Goal: Book appointment/travel/reservation

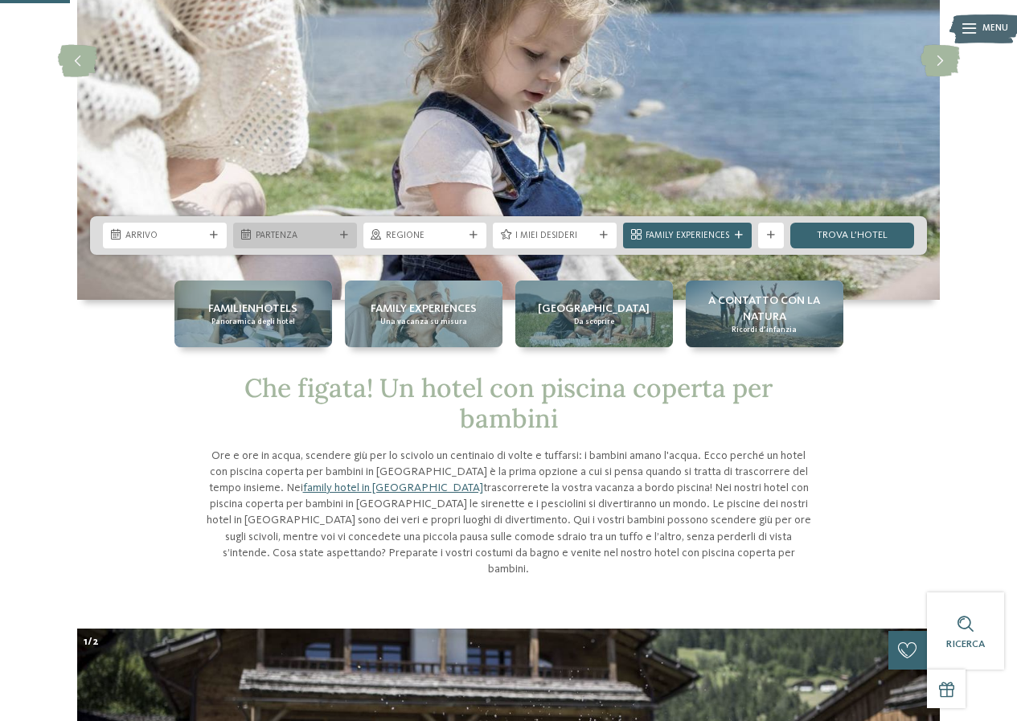
scroll to position [161, 0]
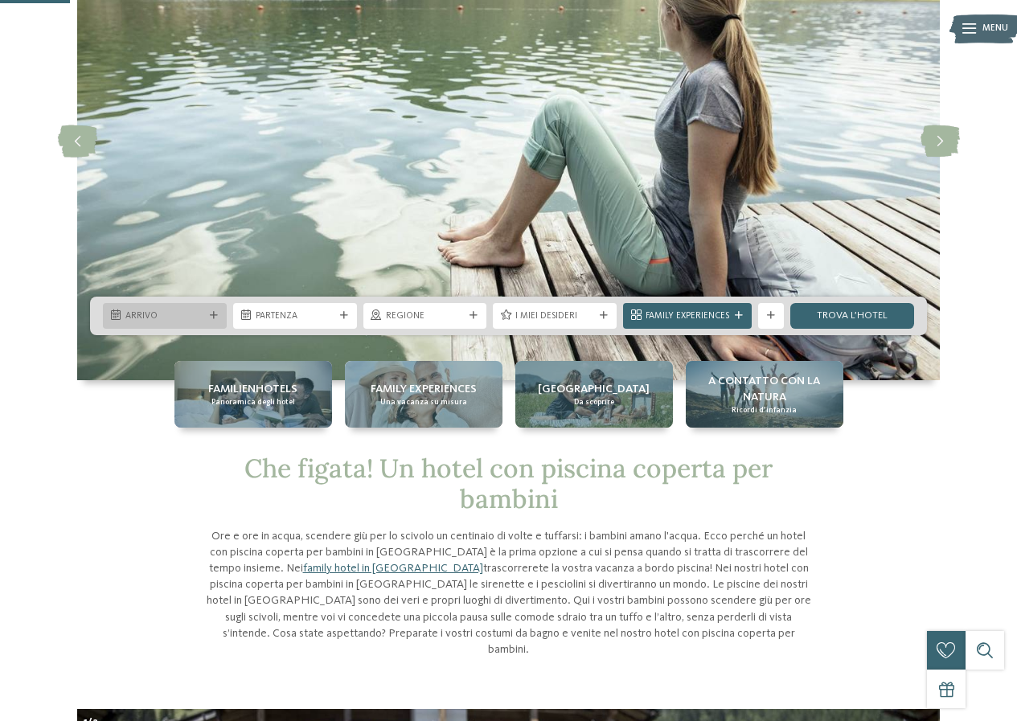
click at [170, 310] on span "Arrivo" at bounding box center [164, 316] width 79 height 13
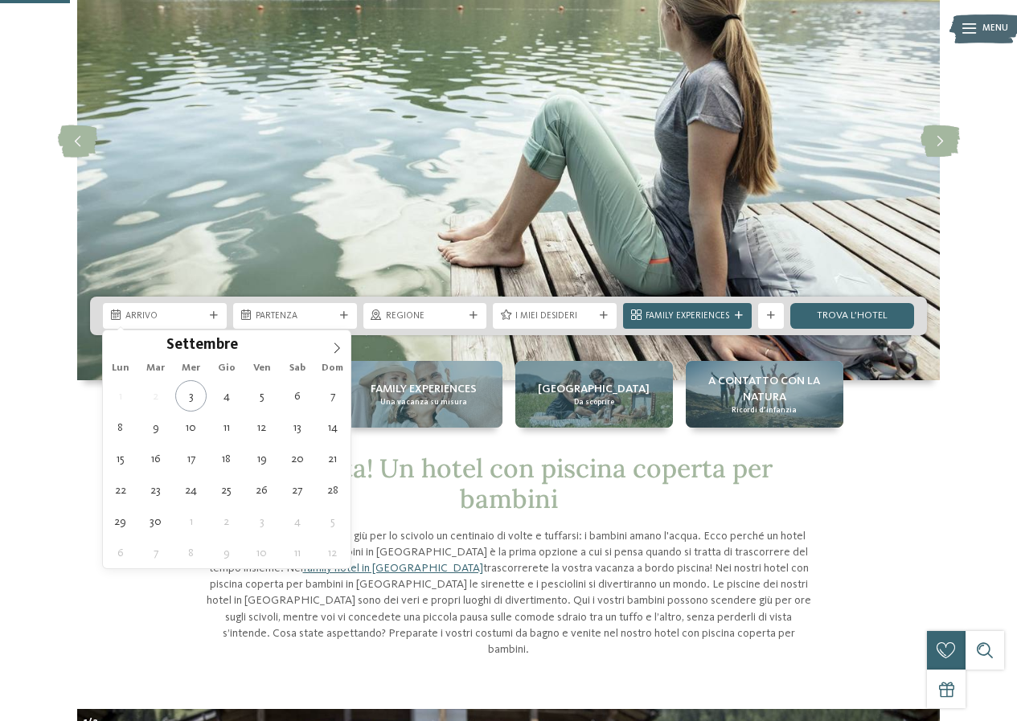
type div "[DATE]"
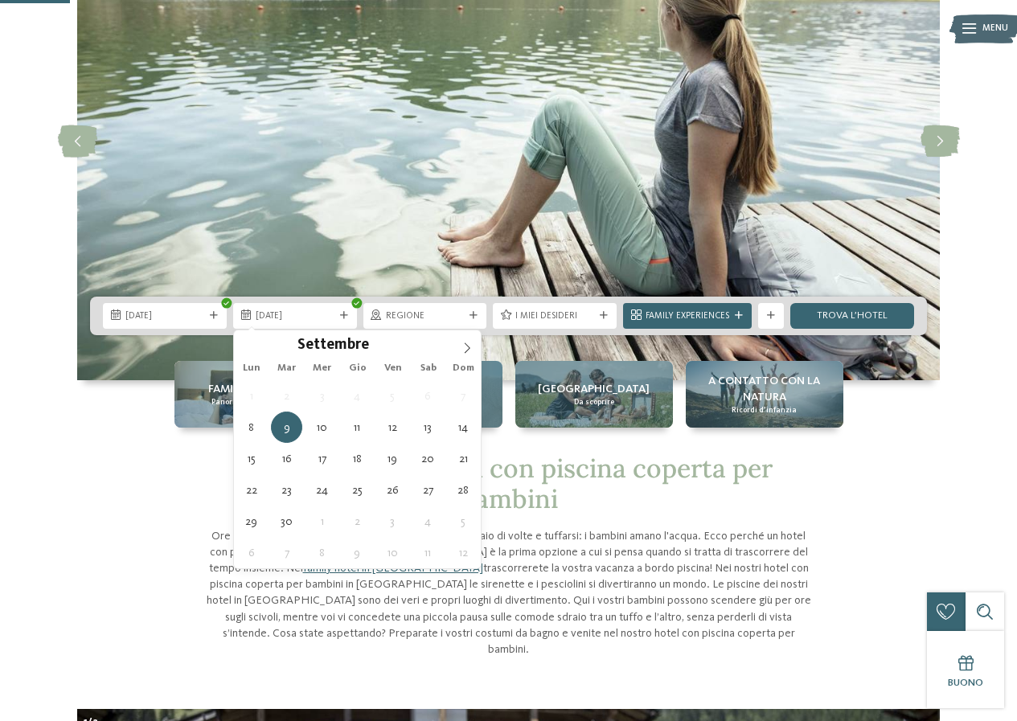
type div "[DATE]"
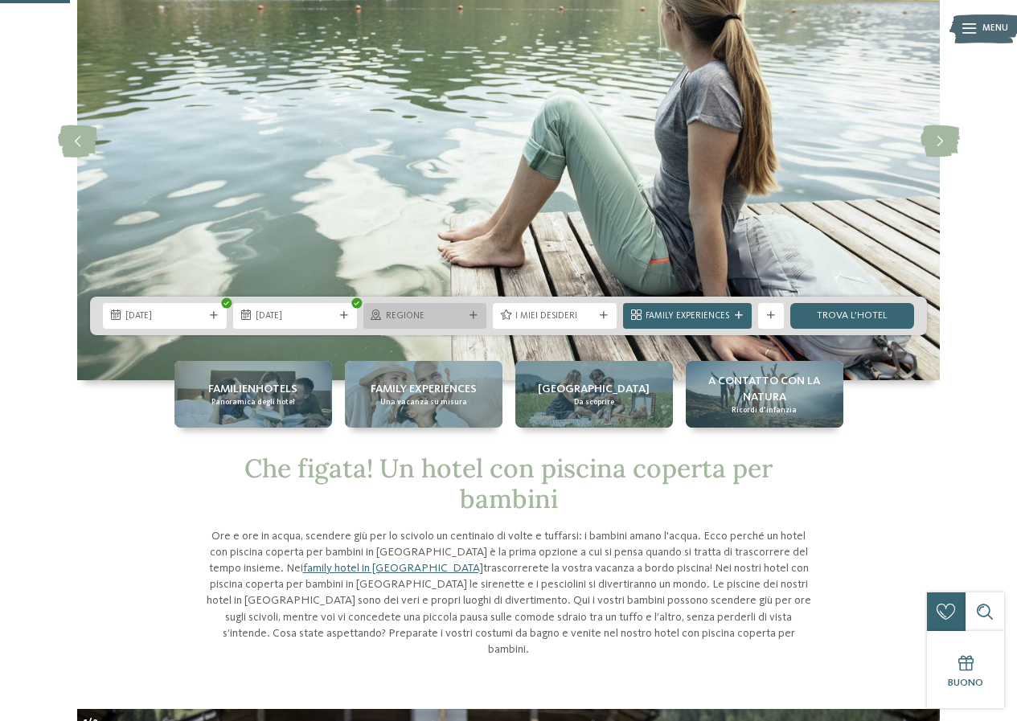
click at [470, 315] on div at bounding box center [473, 316] width 13 height 8
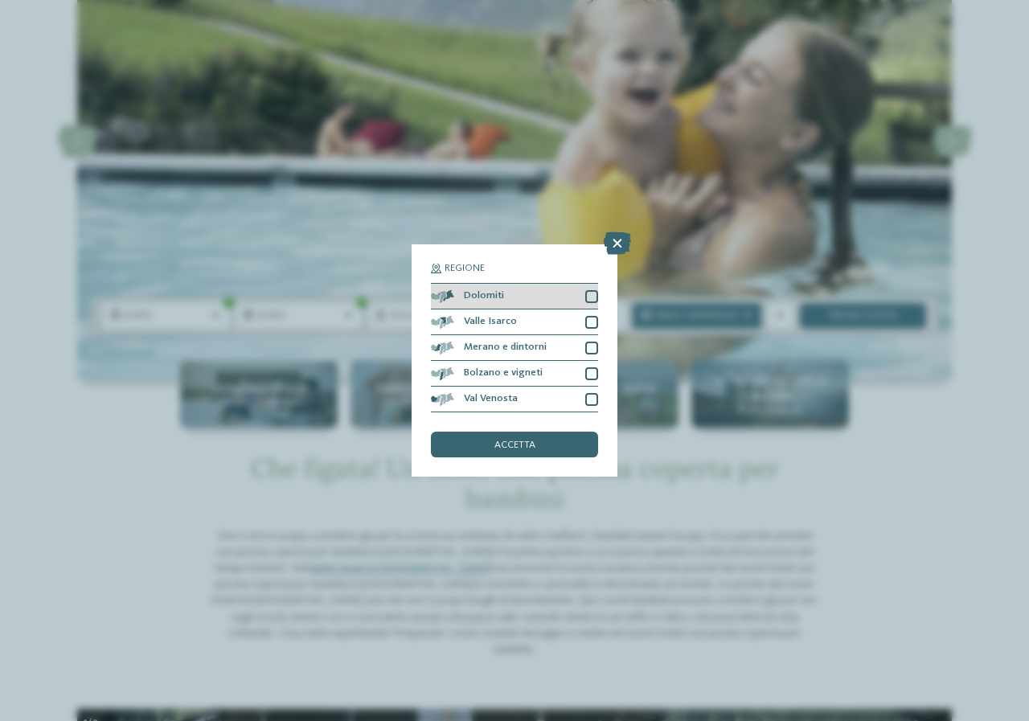
click at [479, 292] on span "Dolomiti" at bounding box center [484, 296] width 40 height 10
click at [494, 446] on span "accetta" at bounding box center [514, 445] width 41 height 10
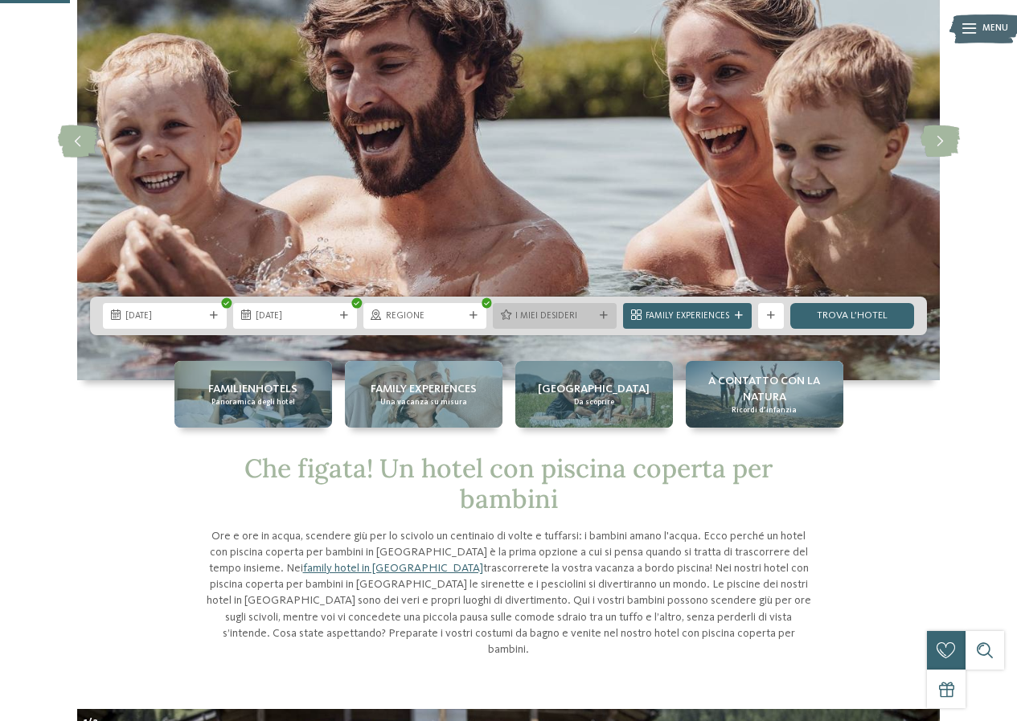
click at [590, 319] on span "I miei desideri" at bounding box center [554, 316] width 79 height 13
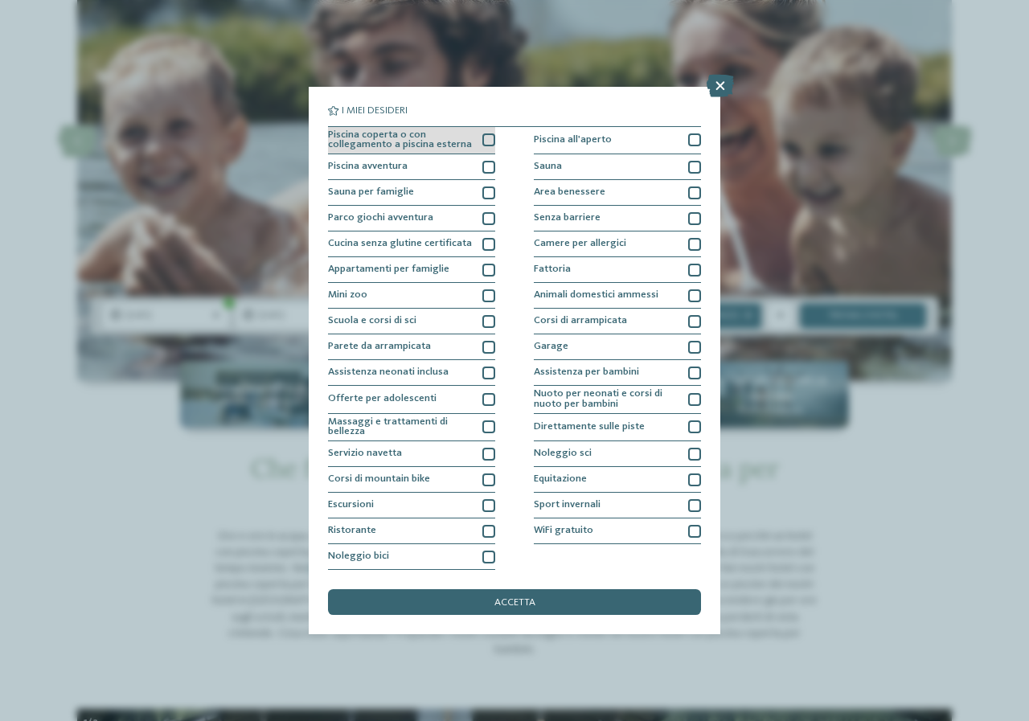
click at [493, 141] on div at bounding box center [488, 139] width 13 height 13
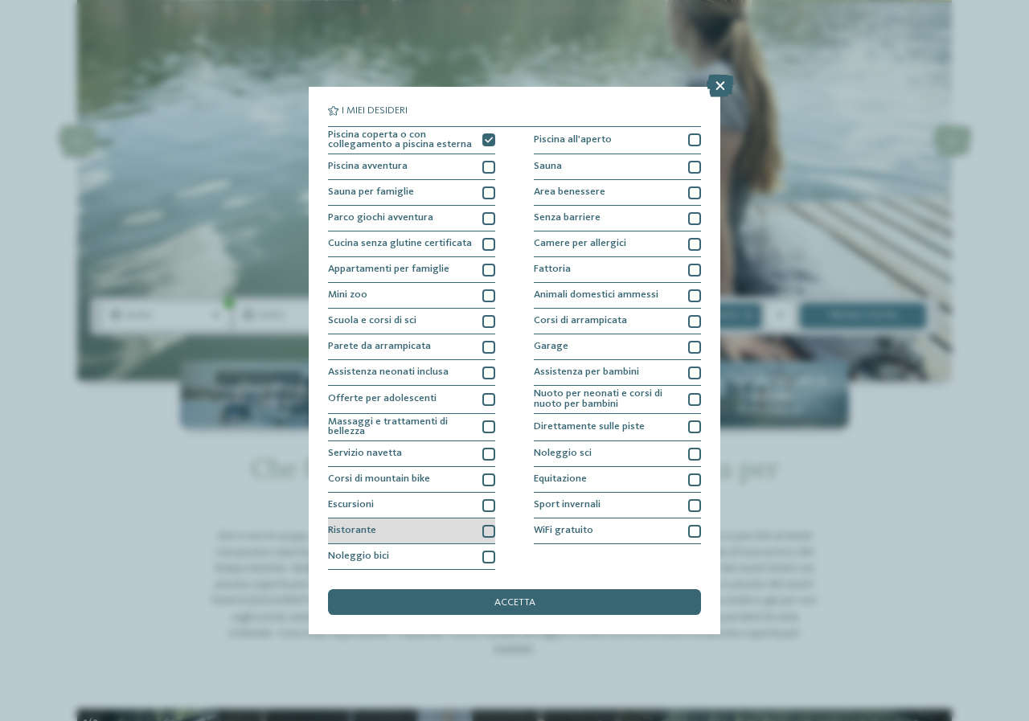
click at [487, 533] on div at bounding box center [488, 531] width 13 height 13
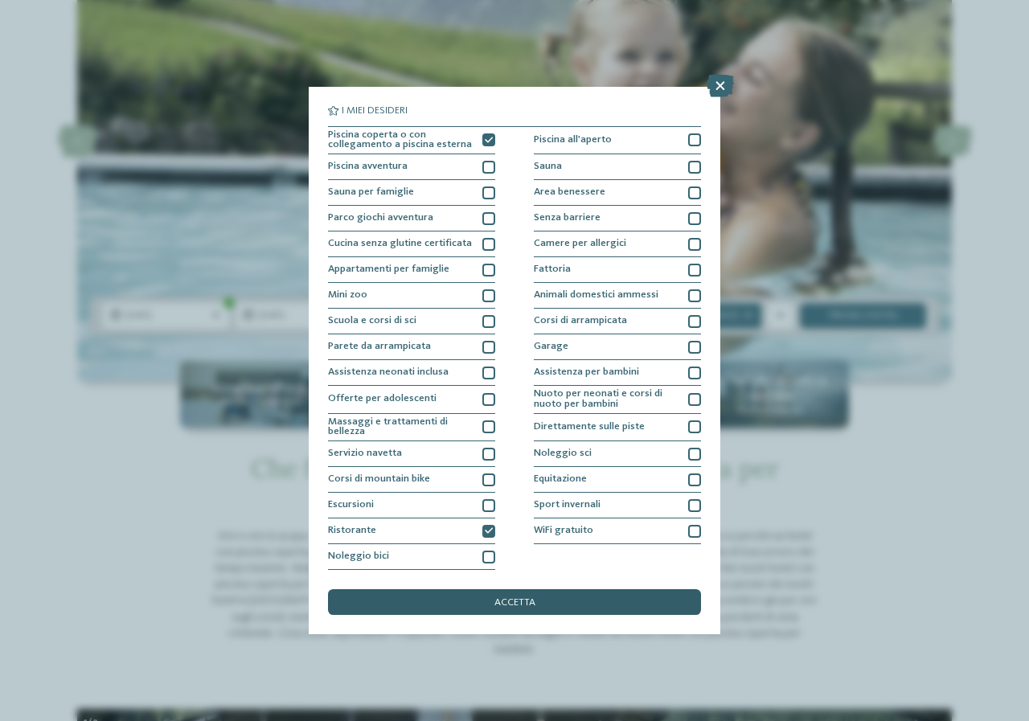
click at [580, 600] on div "accetta" at bounding box center [514, 602] width 373 height 26
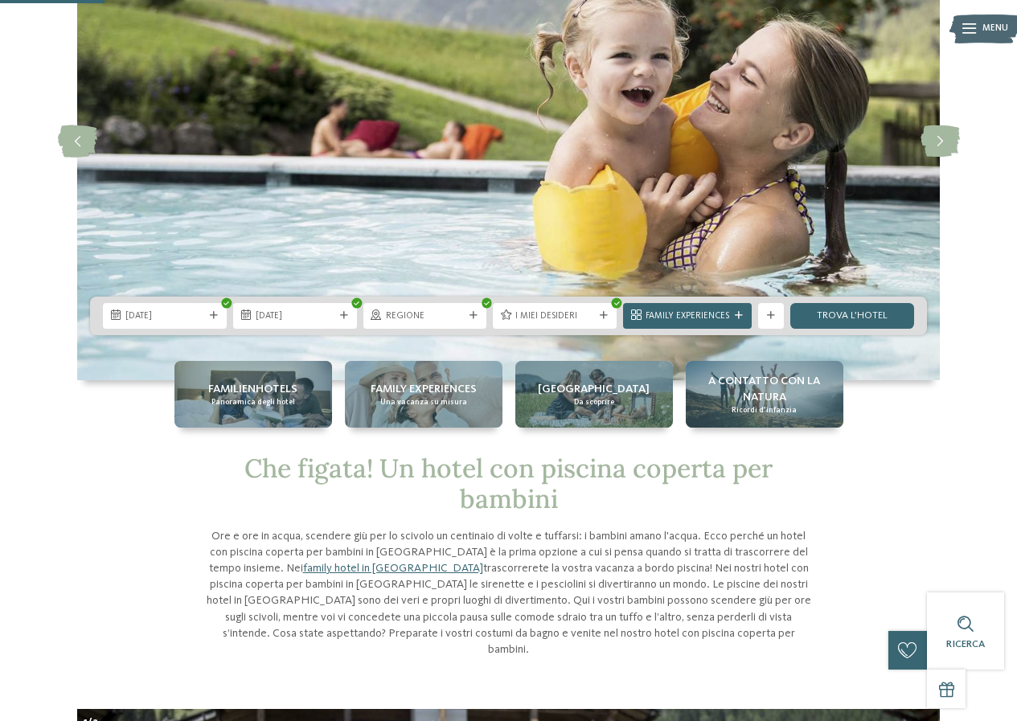
scroll to position [241, 0]
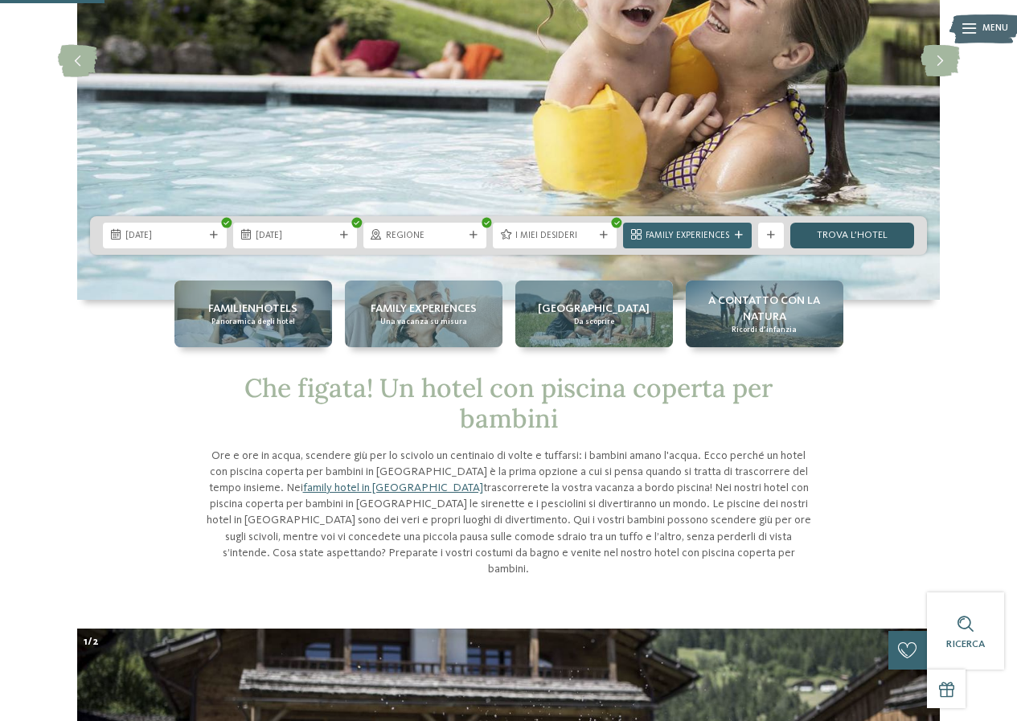
click at [829, 239] on link "trova l’hotel" at bounding box center [852, 236] width 124 height 26
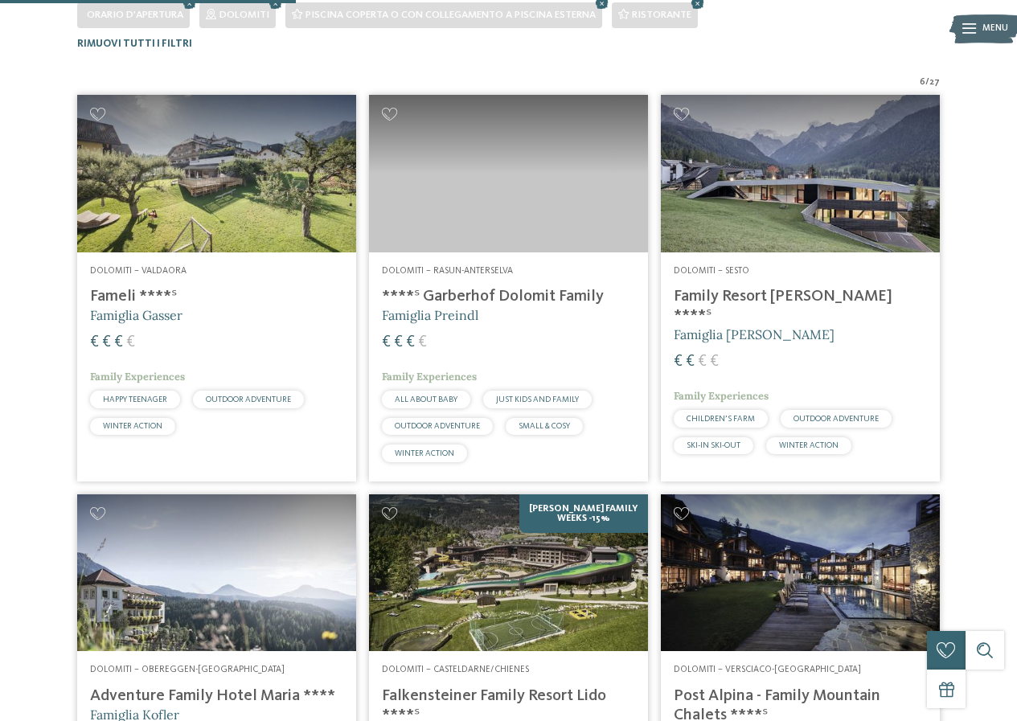
scroll to position [638, 0]
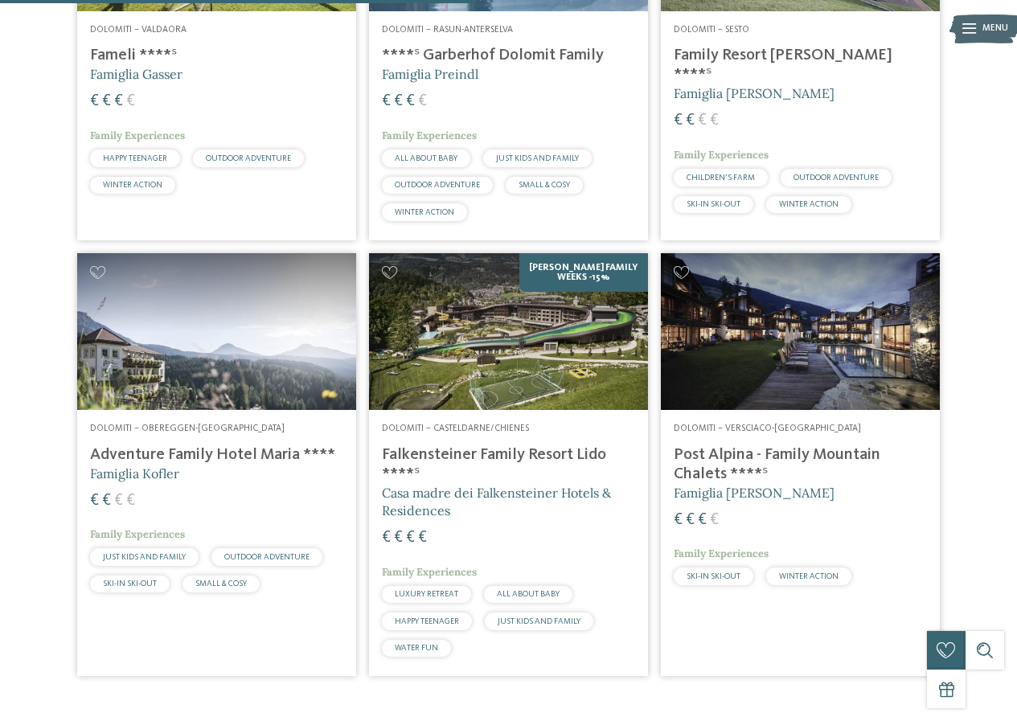
click at [737, 355] on img at bounding box center [800, 331] width 279 height 157
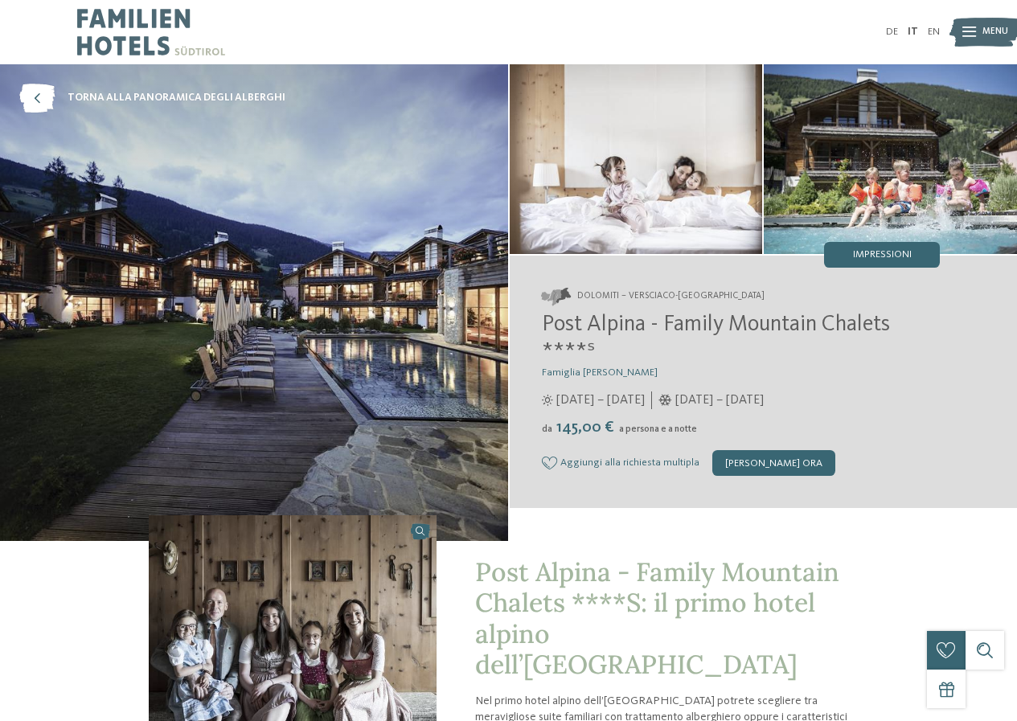
click at [369, 350] on img at bounding box center [254, 302] width 508 height 477
click at [863, 196] on img at bounding box center [890, 159] width 253 height 190
click at [631, 183] on img at bounding box center [636, 159] width 253 height 190
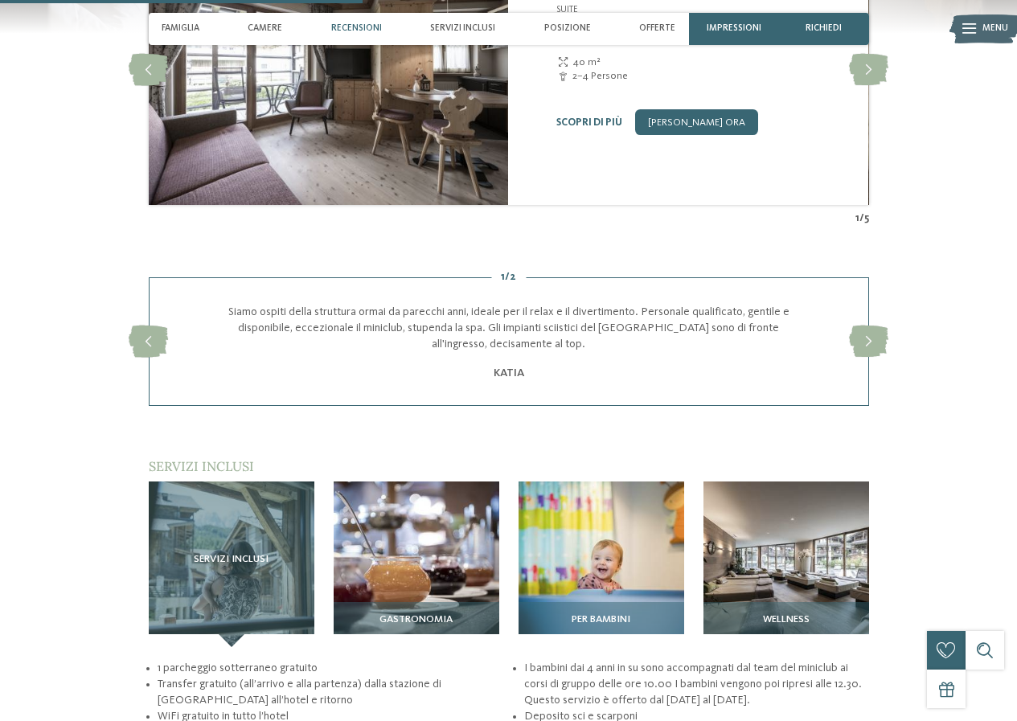
scroll to position [1607, 0]
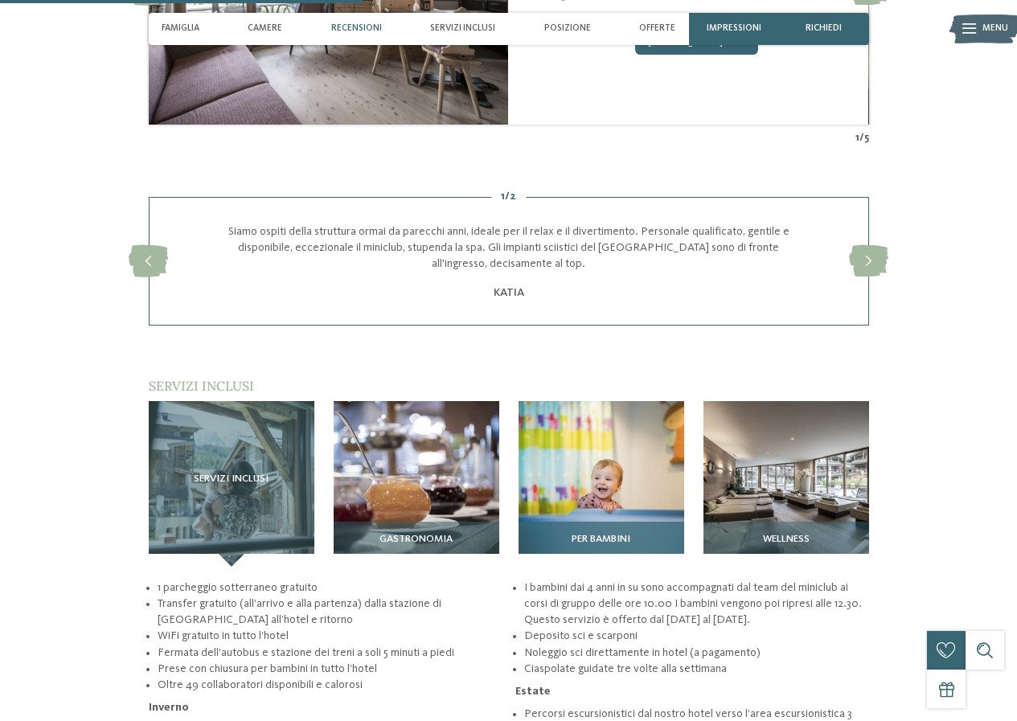
click at [633, 438] on img at bounding box center [601, 484] width 166 height 166
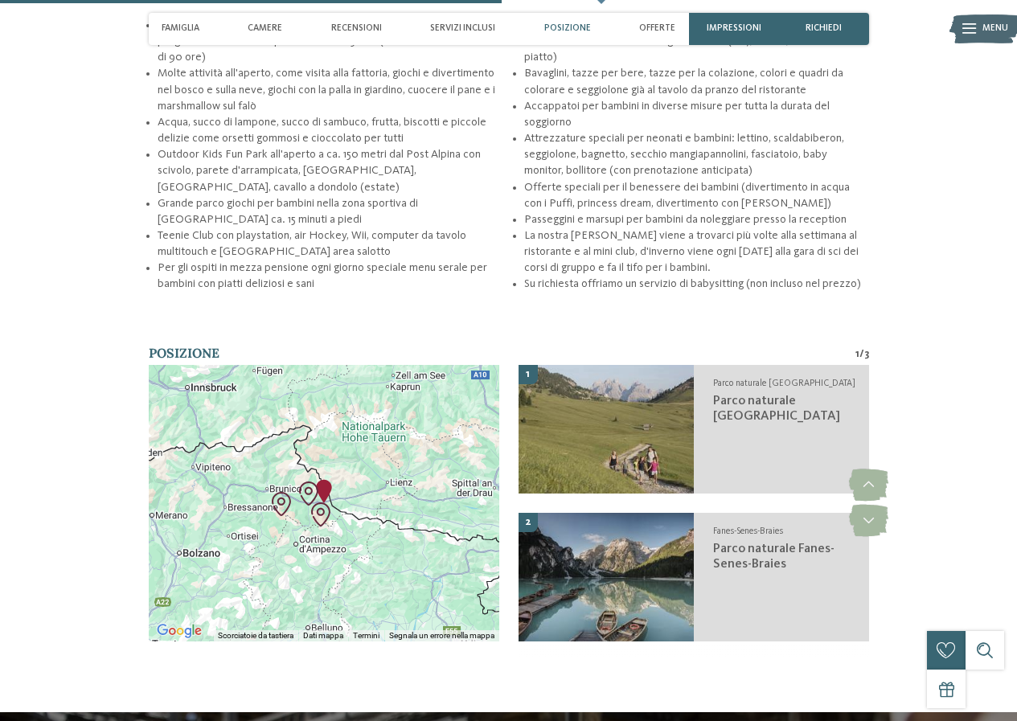
scroll to position [1848, 0]
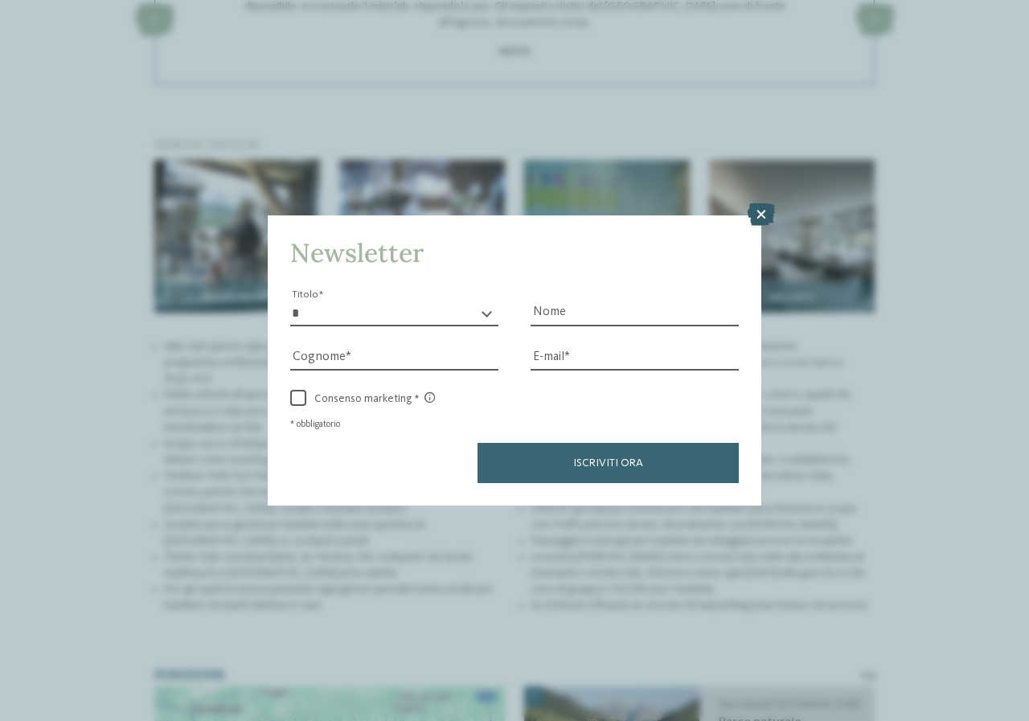
click at [760, 214] on icon at bounding box center [760, 214] width 27 height 23
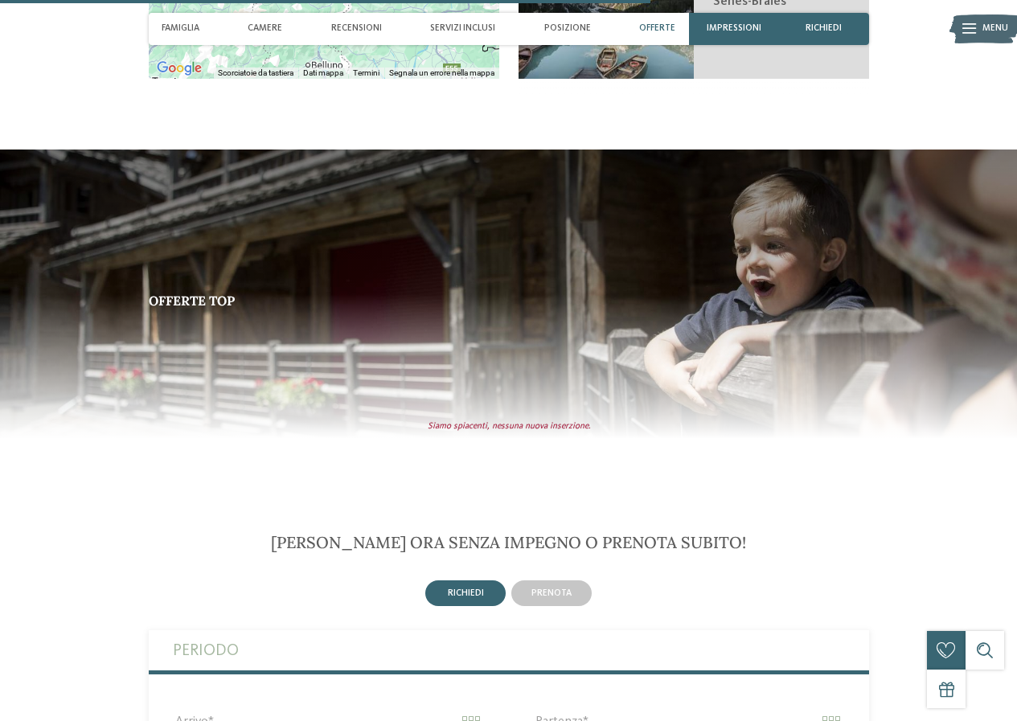
scroll to position [3215, 0]
